Goal: Task Accomplishment & Management: Manage account settings

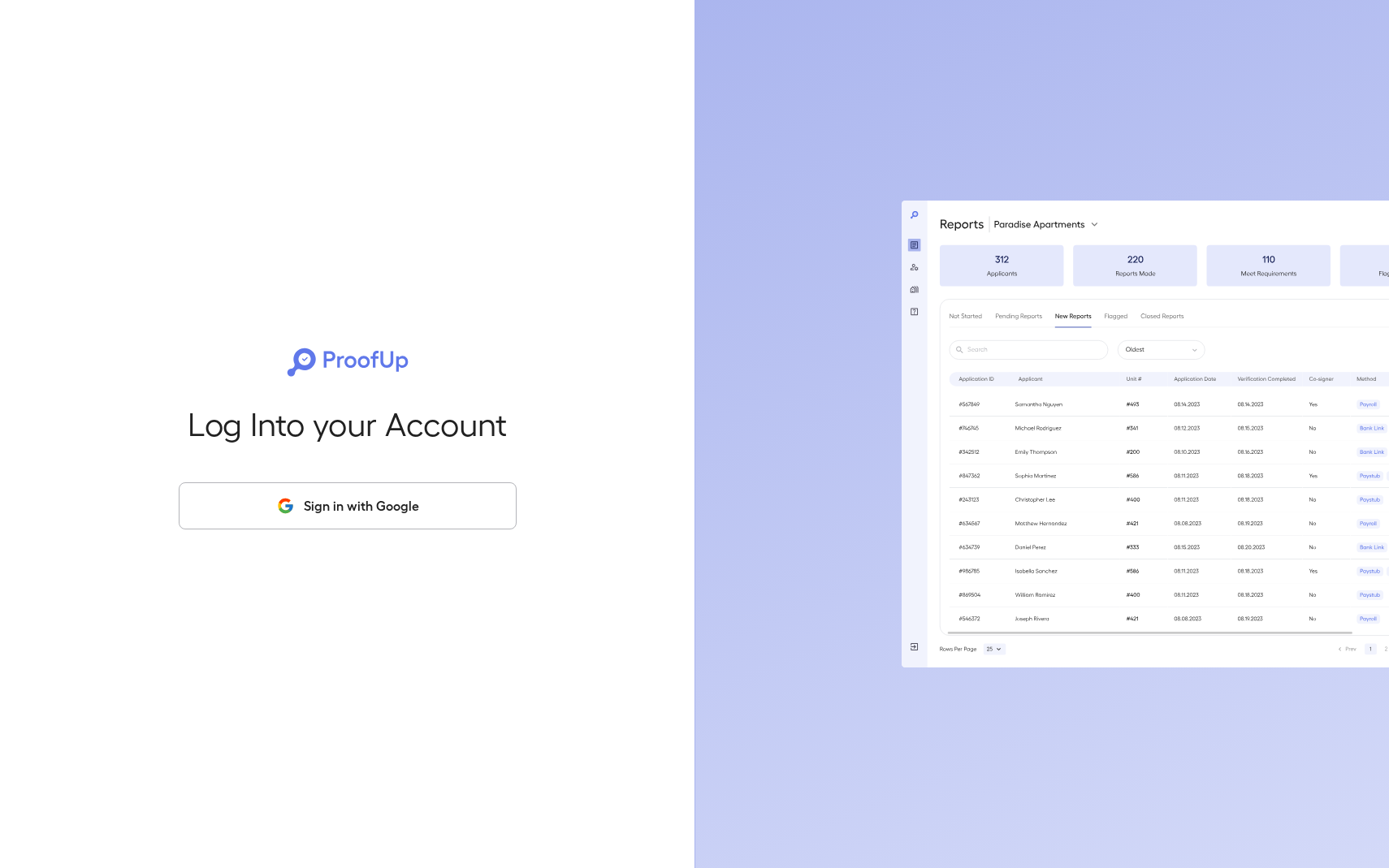
click at [338, 512] on button "Sign in with Google" at bounding box center [348, 505] width 338 height 47
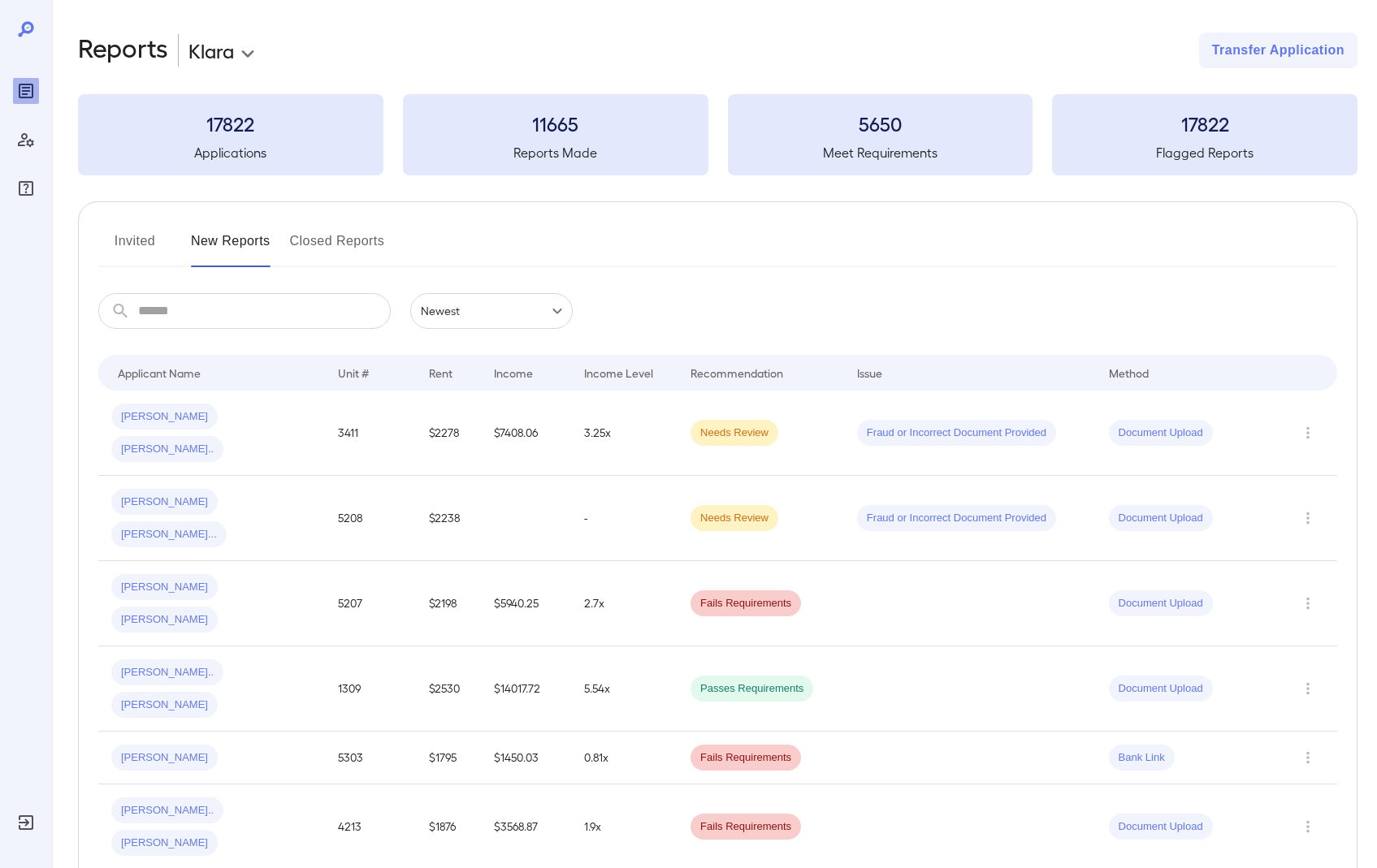
click at [134, 243] on button "Invited" at bounding box center [134, 247] width 73 height 39
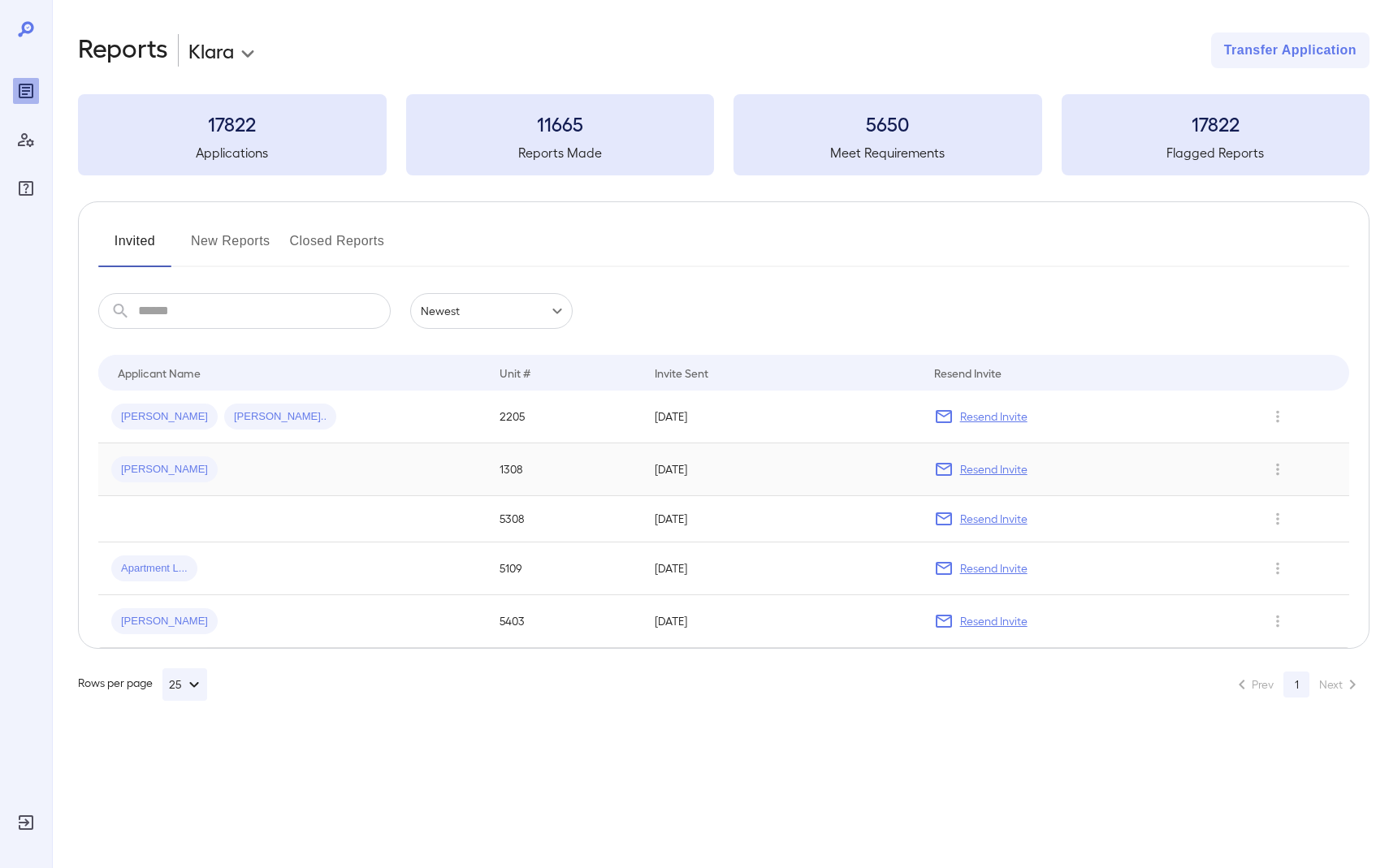
click at [1002, 471] on p "Resend Invite" at bounding box center [994, 470] width 68 height 16
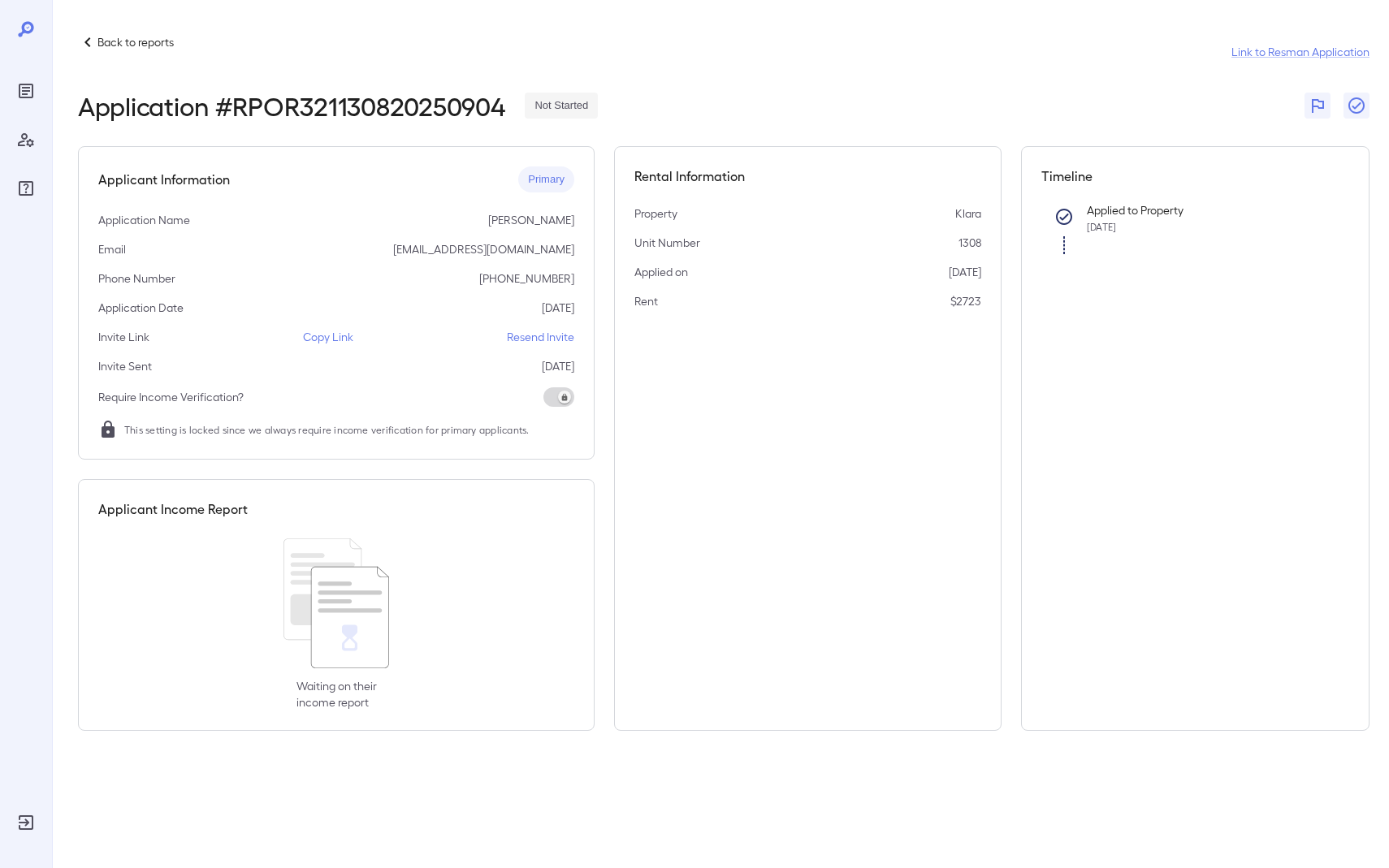
click at [520, 337] on p "Resend Invite" at bounding box center [541, 337] width 68 height 16
click at [515, 339] on p "Resend Invite" at bounding box center [541, 337] width 68 height 16
